Goal: Information Seeking & Learning: Learn about a topic

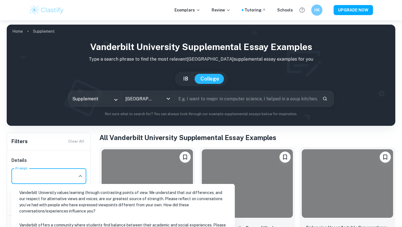
scroll to position [75, 0]
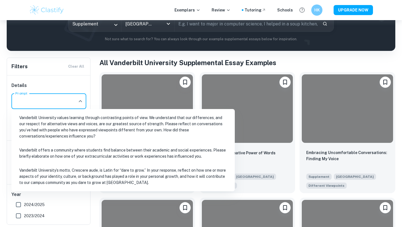
click at [64, 173] on li "Vanderbilt University’s motto, Crescere aude, is Latin for “dare to grow.” In y…" at bounding box center [123, 176] width 219 height 25
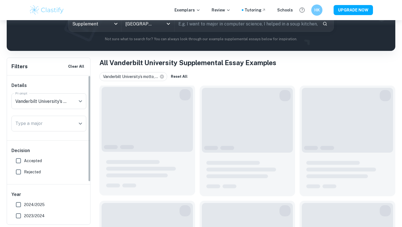
type input "Vanderbilt University’s motto, Crescere aude, is Latin for “dare to grow.” In y…"
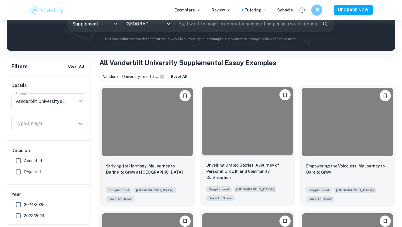
click at [218, 156] on div at bounding box center [248, 121] width 96 height 73
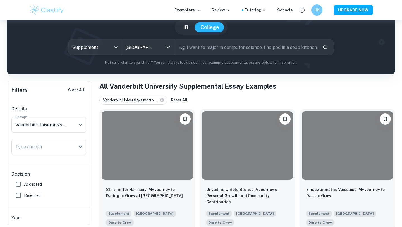
scroll to position [52, 0]
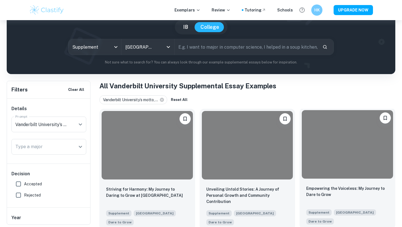
click at [315, 154] on div at bounding box center [347, 144] width 91 height 68
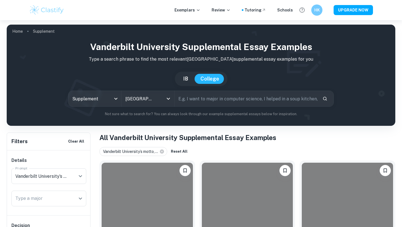
scroll to position [52, 0]
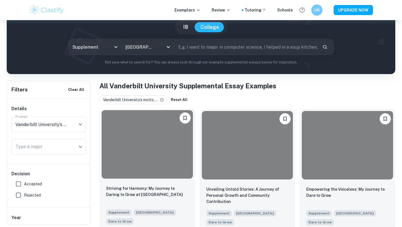
click at [147, 155] on div at bounding box center [147, 144] width 91 height 68
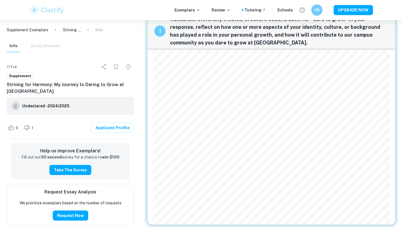
scroll to position [23, 0]
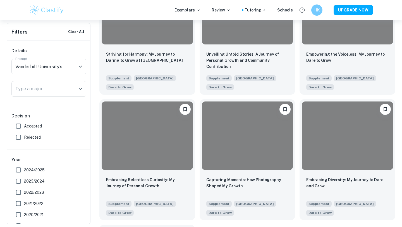
scroll to position [305, 0]
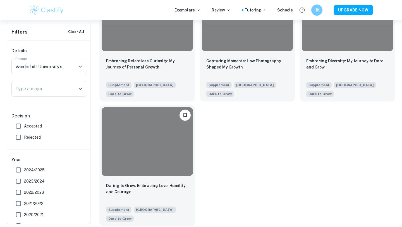
click at [141, 164] on div at bounding box center [147, 141] width 91 height 68
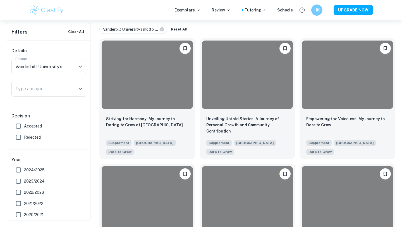
scroll to position [105, 0]
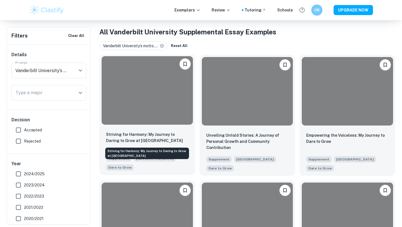
click at [166, 138] on p "Striving for Harmony: My Journey to Daring to Grow at Vanderbilt" at bounding box center [147, 137] width 82 height 12
